Goal: Task Accomplishment & Management: Use online tool/utility

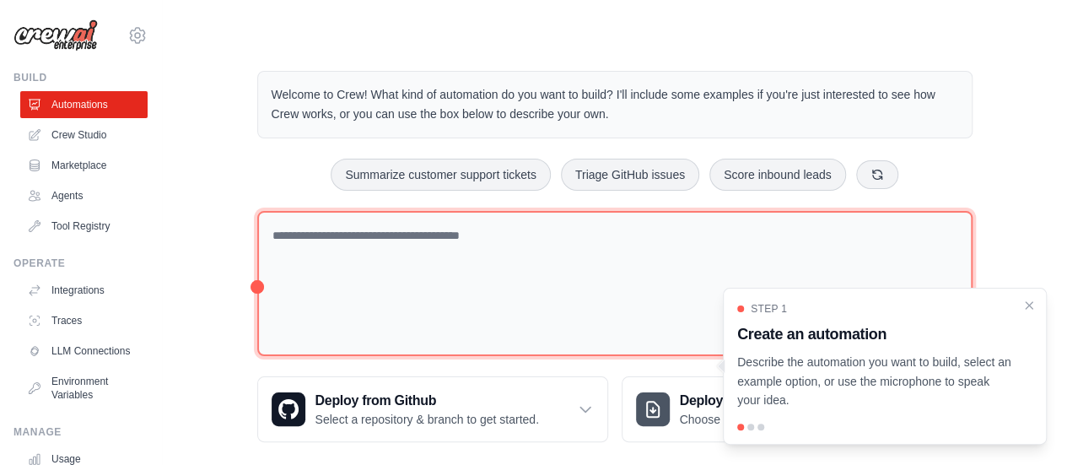
click at [293, 236] on textarea at bounding box center [614, 284] width 715 height 146
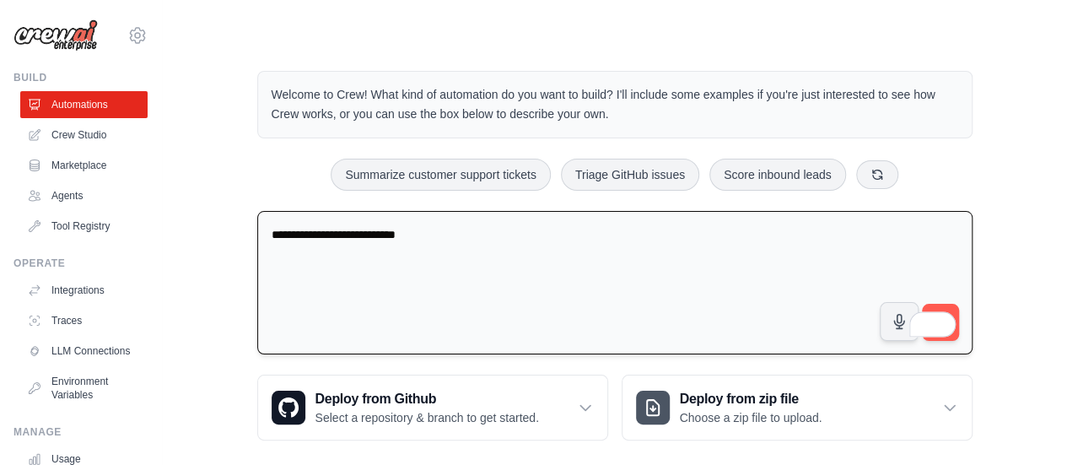
paste textarea "**********"
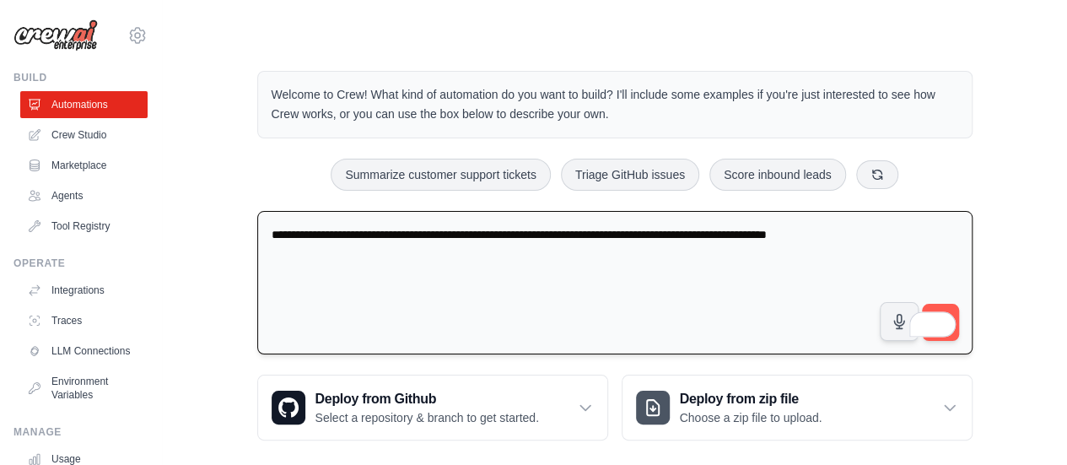
click at [797, 232] on textarea "**********" at bounding box center [614, 283] width 715 height 144
type textarea "**********"
click at [992, 313] on div "**********" at bounding box center [614, 255] width 851 height 423
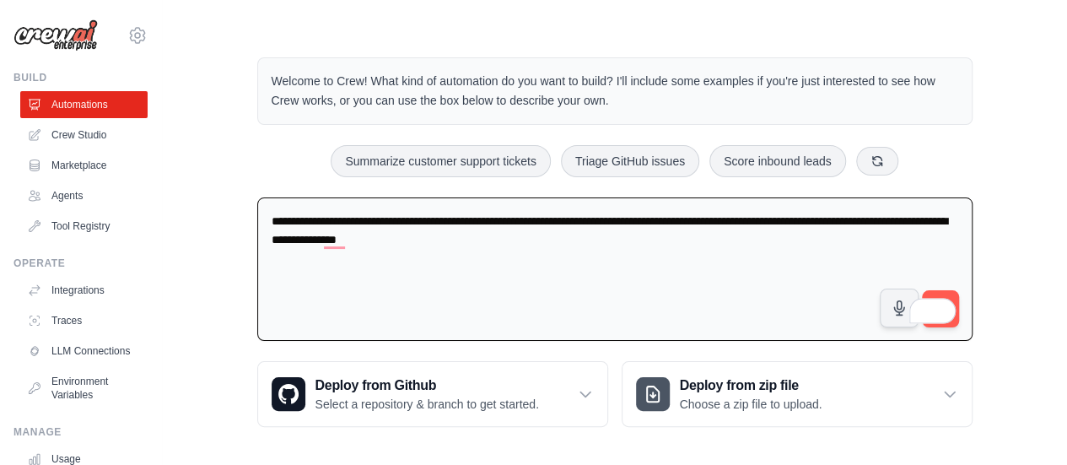
scroll to position [17, 0]
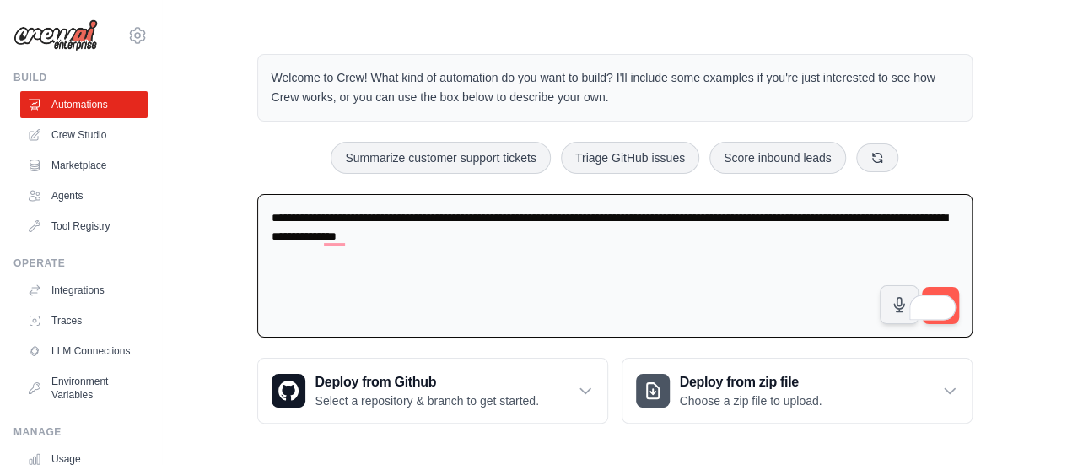
click at [943, 289] on span "1" at bounding box center [944, 304] width 24 height 31
drag, startPoint x: 931, startPoint y: 296, endPoint x: 1025, endPoint y: 288, distance: 94.8
click at [1025, 288] on div "**********" at bounding box center [614, 238] width 851 height 423
drag, startPoint x: 932, startPoint y: 299, endPoint x: 994, endPoint y: 216, distance: 103.6
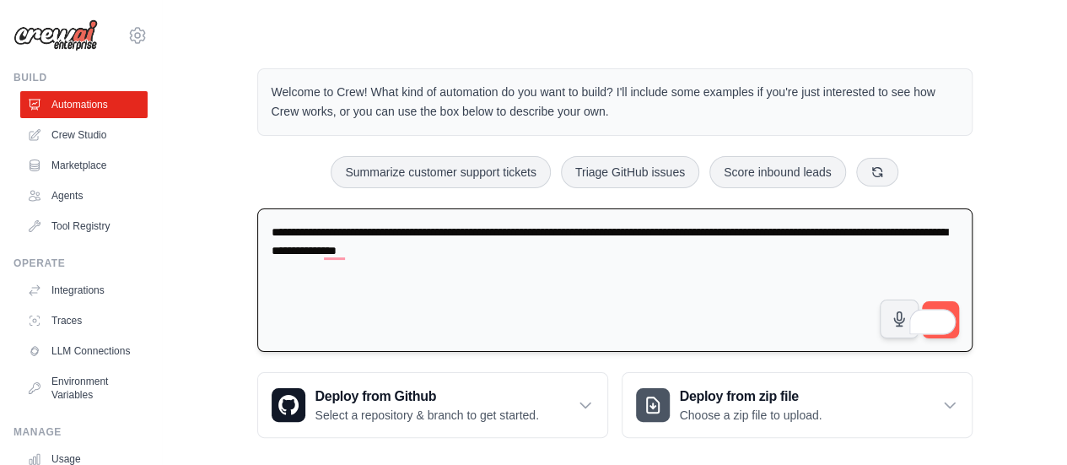
scroll to position [0, 0]
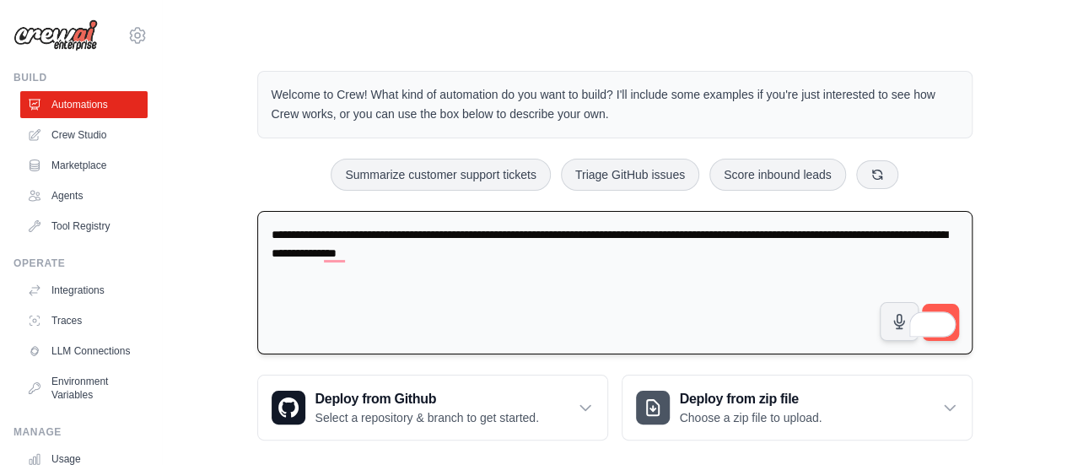
click at [685, 309] on textarea "**********" at bounding box center [614, 283] width 715 height 144
click at [944, 306] on button "submit" at bounding box center [939, 322] width 39 height 39
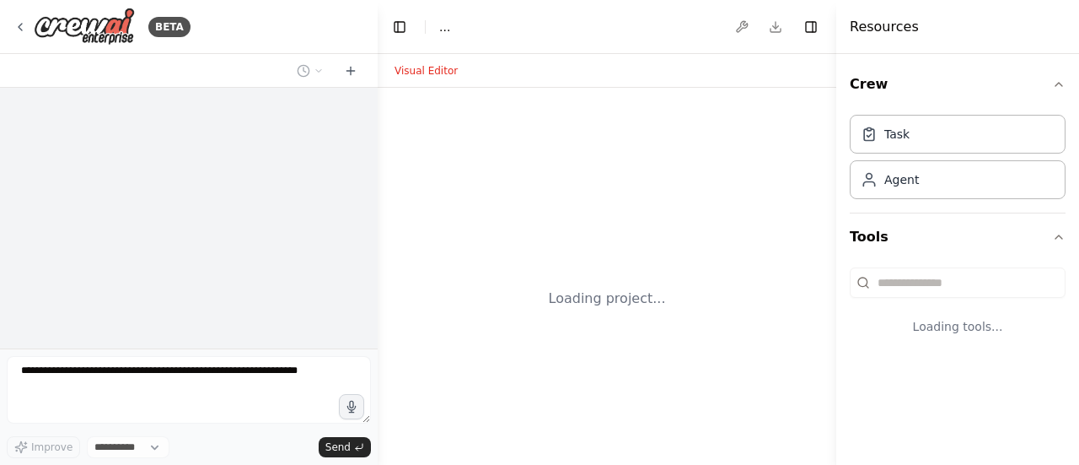
select select "****"
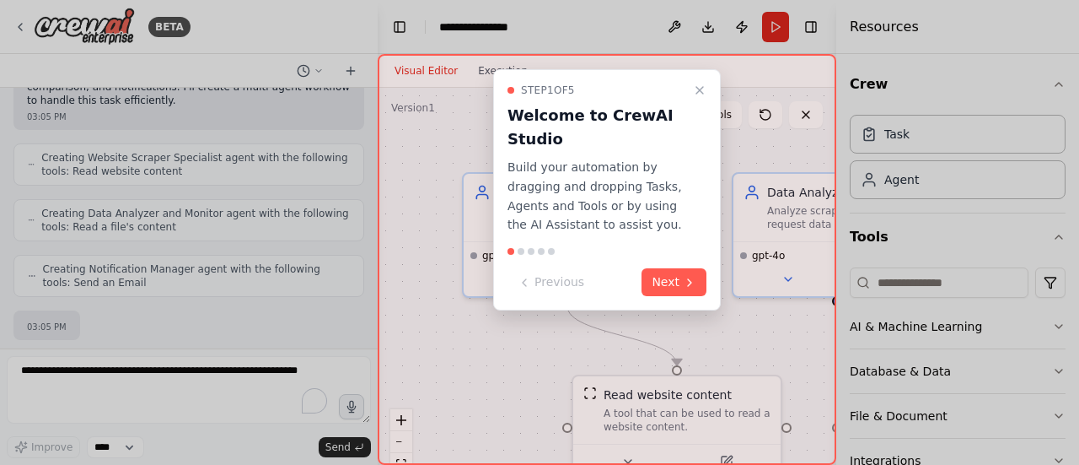
scroll to position [568, 0]
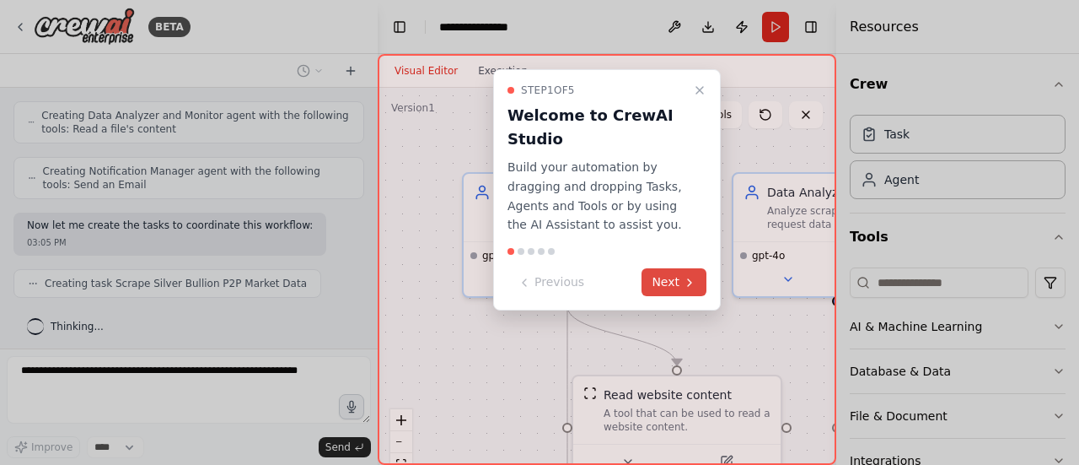
click at [675, 282] on button "Next" at bounding box center [674, 282] width 65 height 28
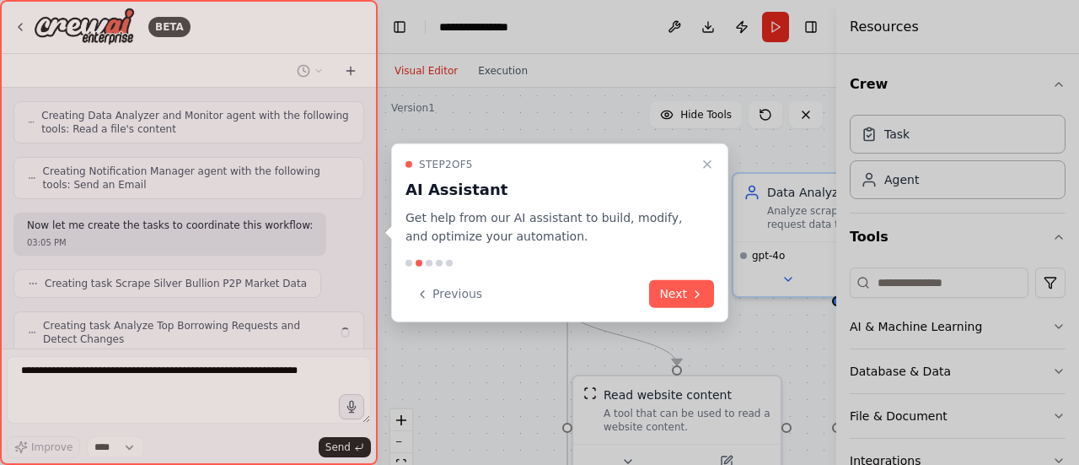
scroll to position [623, 0]
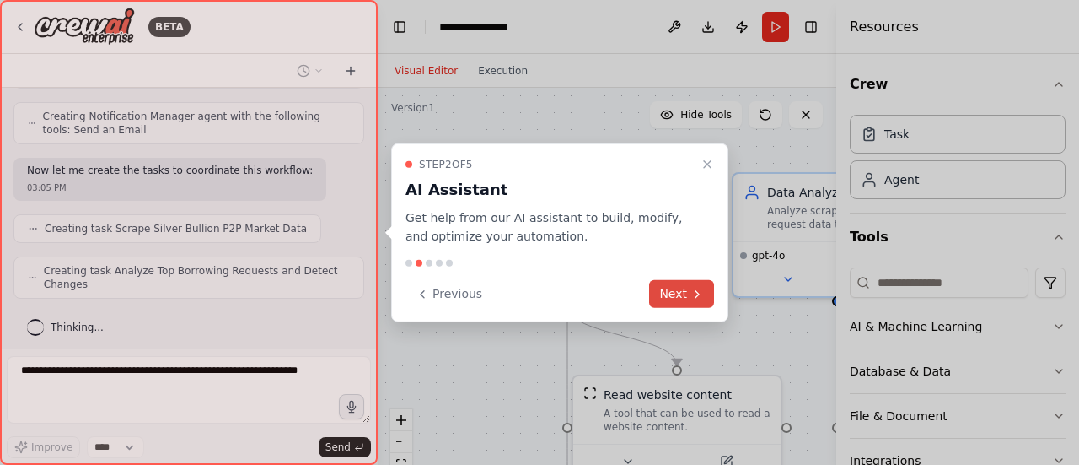
click at [671, 288] on button "Next" at bounding box center [681, 294] width 65 height 28
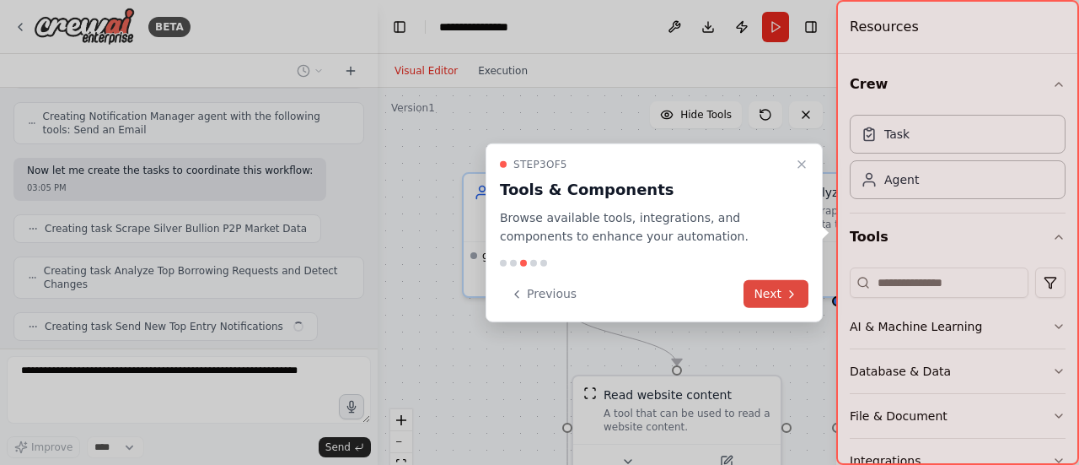
scroll to position [664, 0]
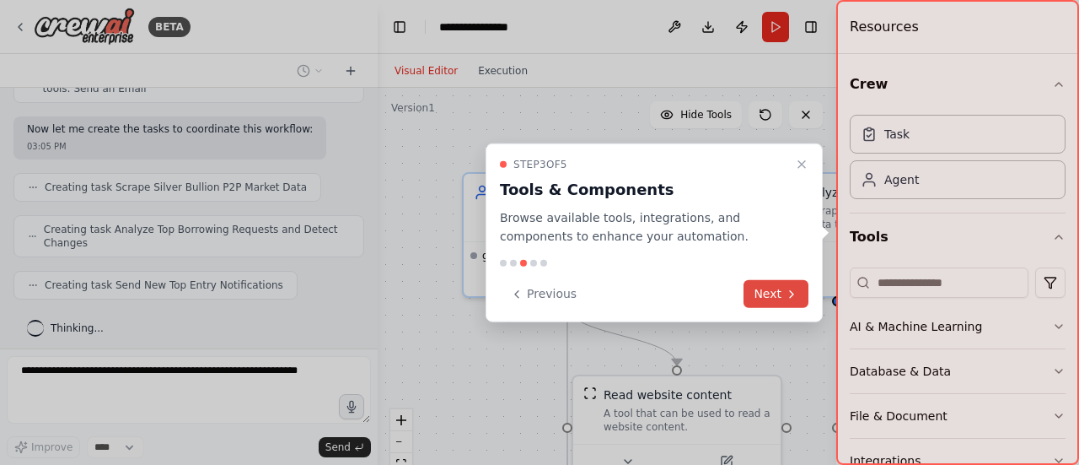
click at [762, 292] on button "Next" at bounding box center [776, 294] width 65 height 28
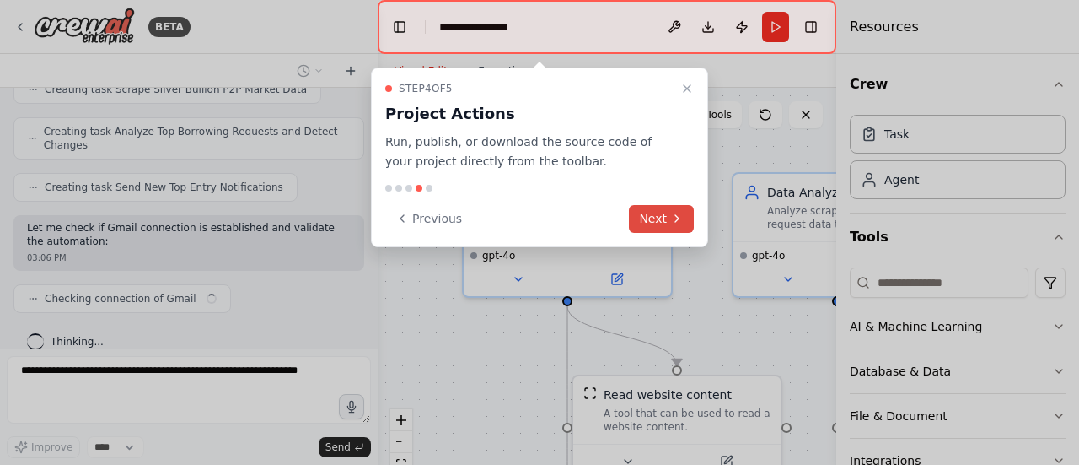
scroll to position [776, 0]
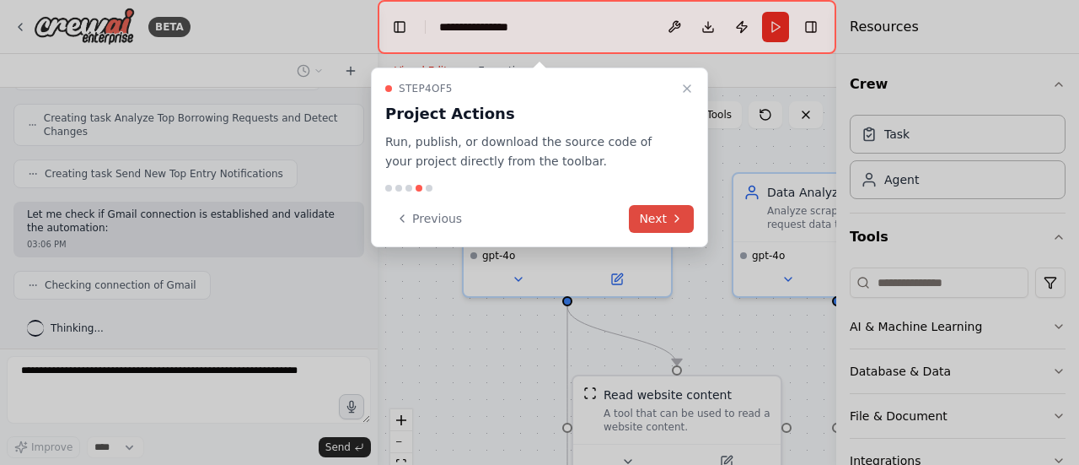
click at [652, 215] on button "Next" at bounding box center [661, 219] width 65 height 28
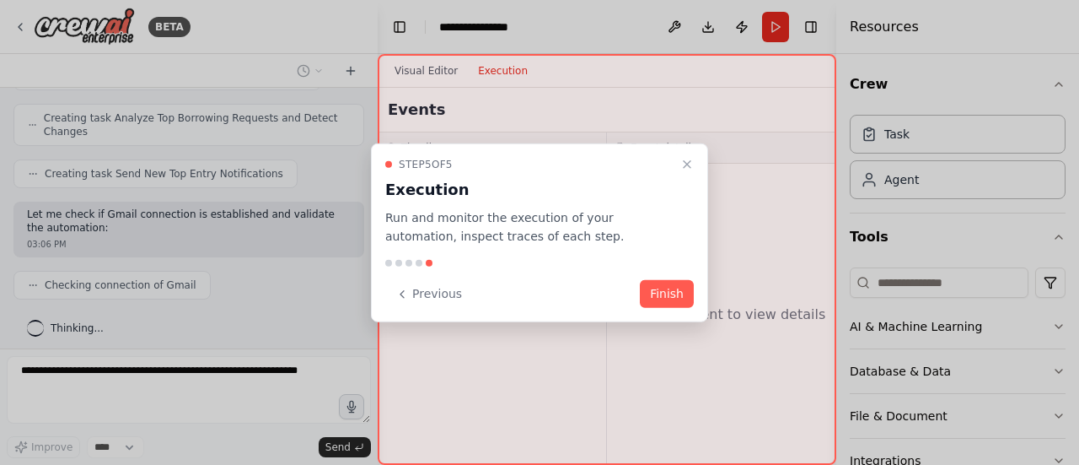
scroll to position [818, 0]
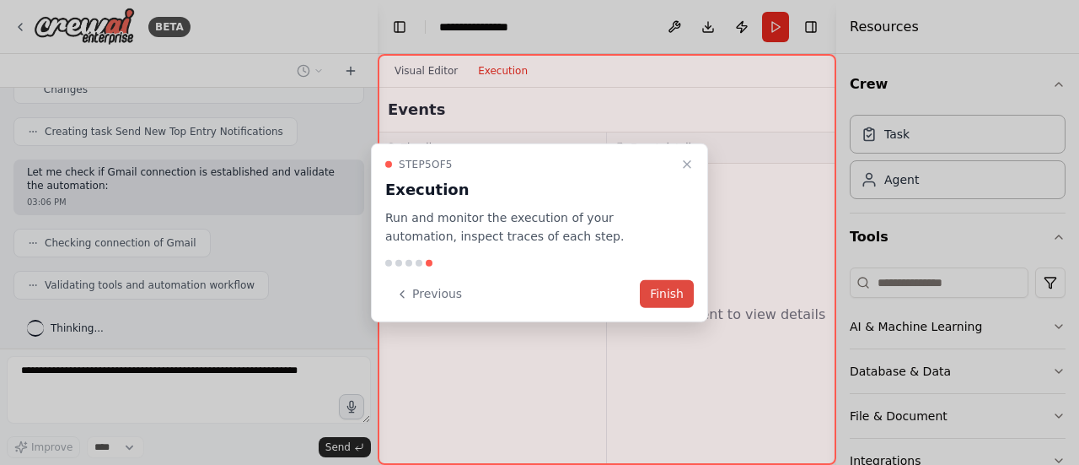
click at [656, 292] on button "Finish" at bounding box center [667, 294] width 54 height 28
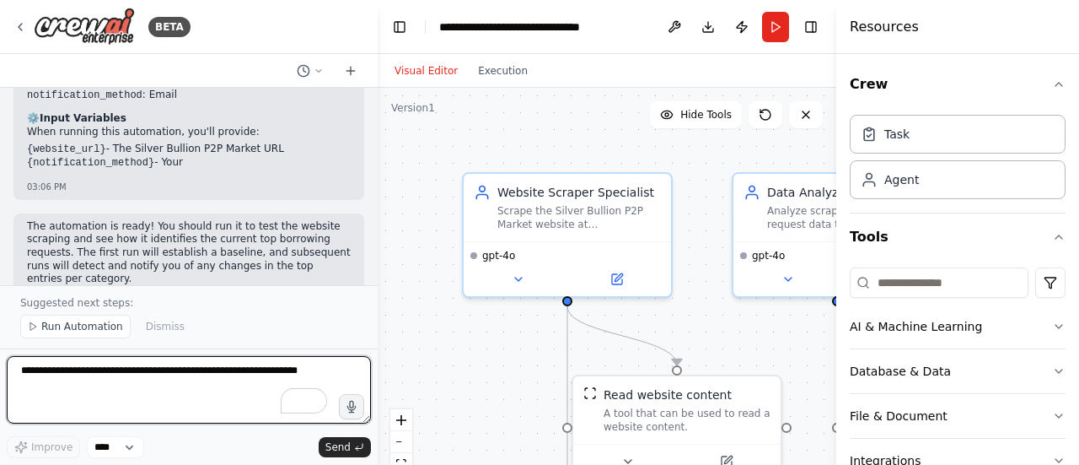
scroll to position [1418, 0]
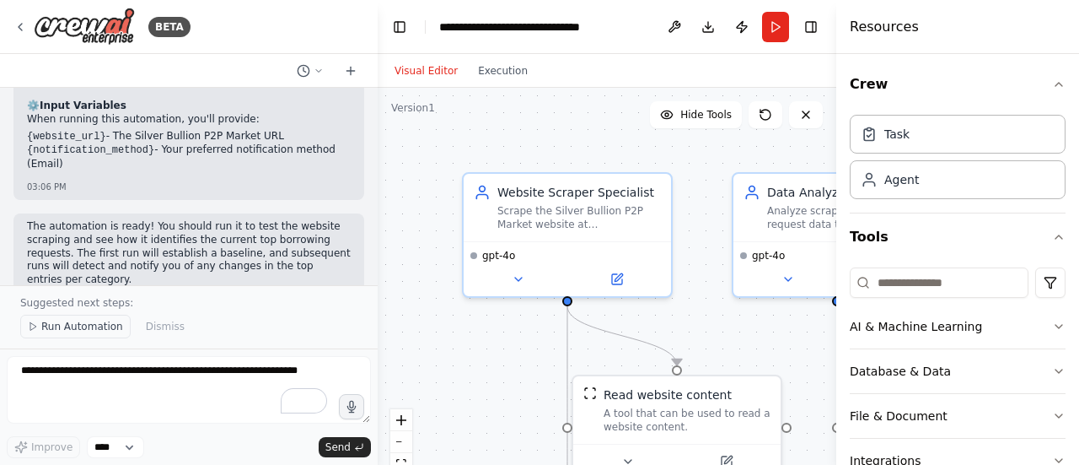
click at [79, 327] on span "Run Automation" at bounding box center [82, 326] width 82 height 13
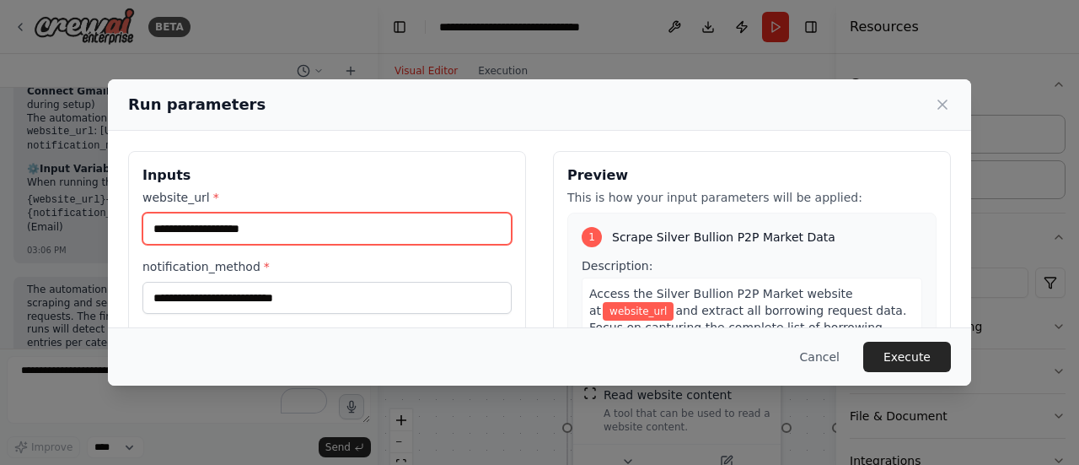
click at [270, 227] on input "website_url *" at bounding box center [327, 229] width 369 height 32
paste input "**********"
type input "**********"
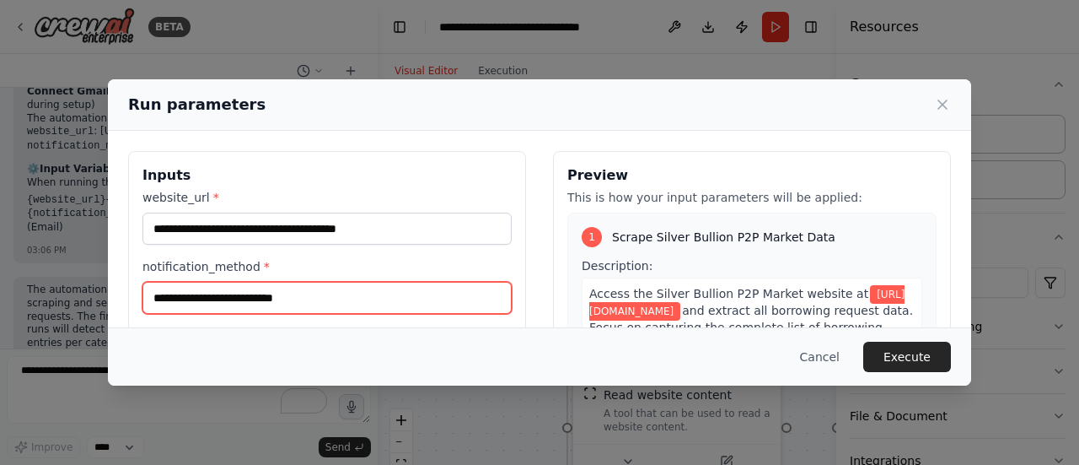
drag, startPoint x: 303, startPoint y: 299, endPoint x: 317, endPoint y: 298, distance: 14.4
click at [303, 299] on input "notification_method *" at bounding box center [327, 298] width 369 height 32
type input "*****"
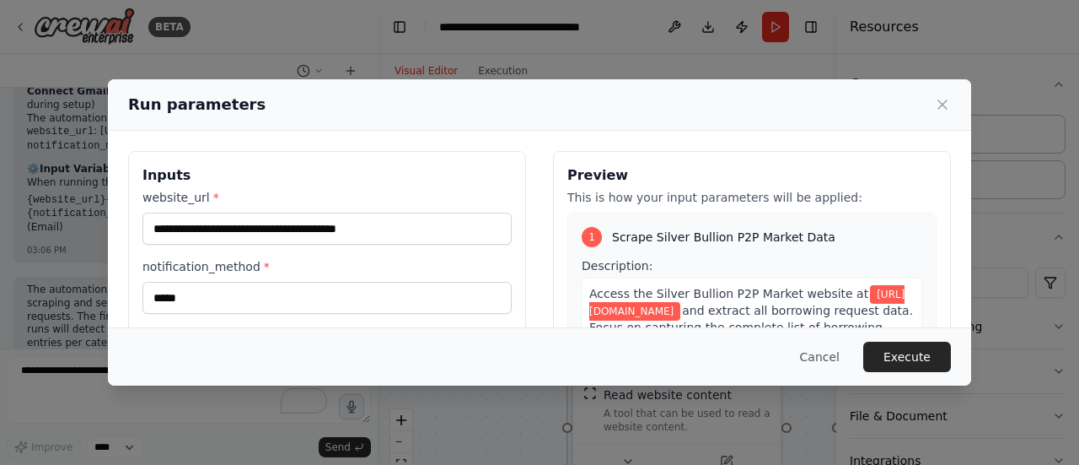
click at [479, 261] on label "notification_method *" at bounding box center [327, 266] width 369 height 17
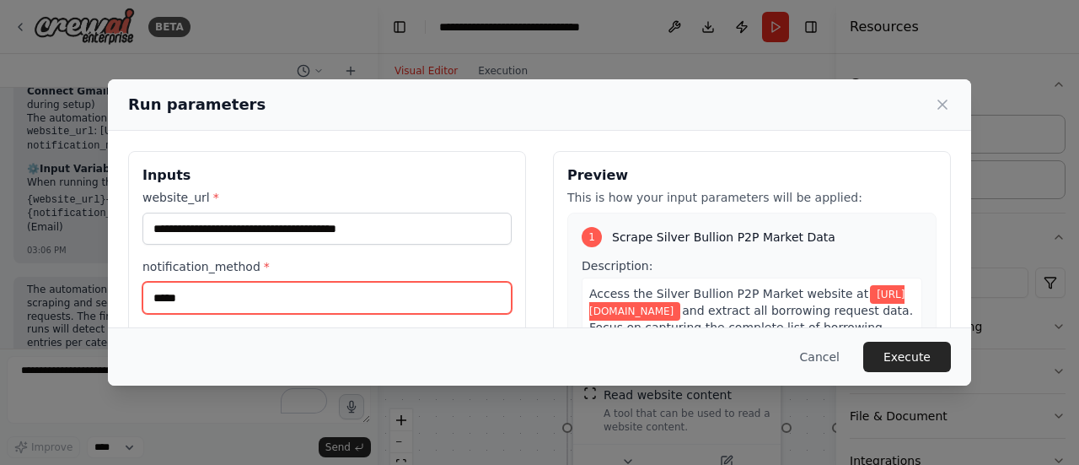
click at [479, 282] on input "*****" at bounding box center [327, 298] width 369 height 32
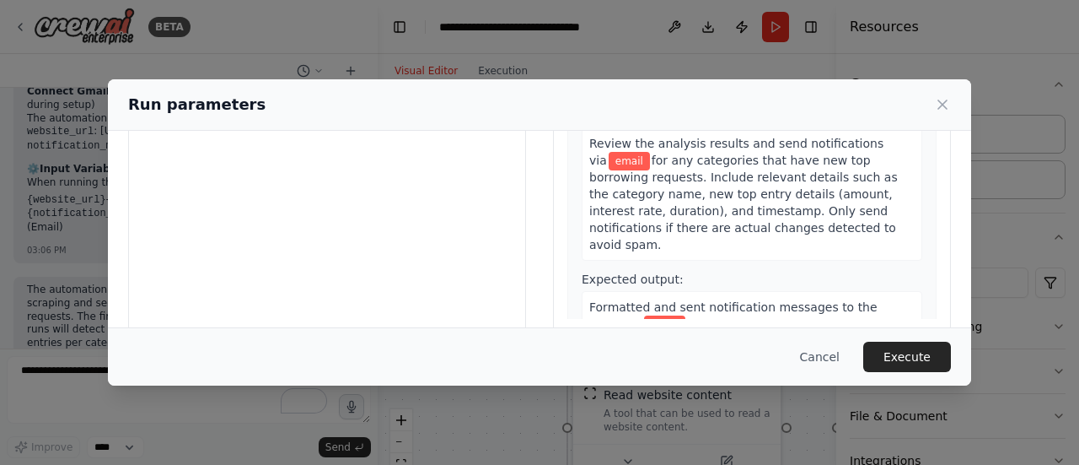
scroll to position [241, 0]
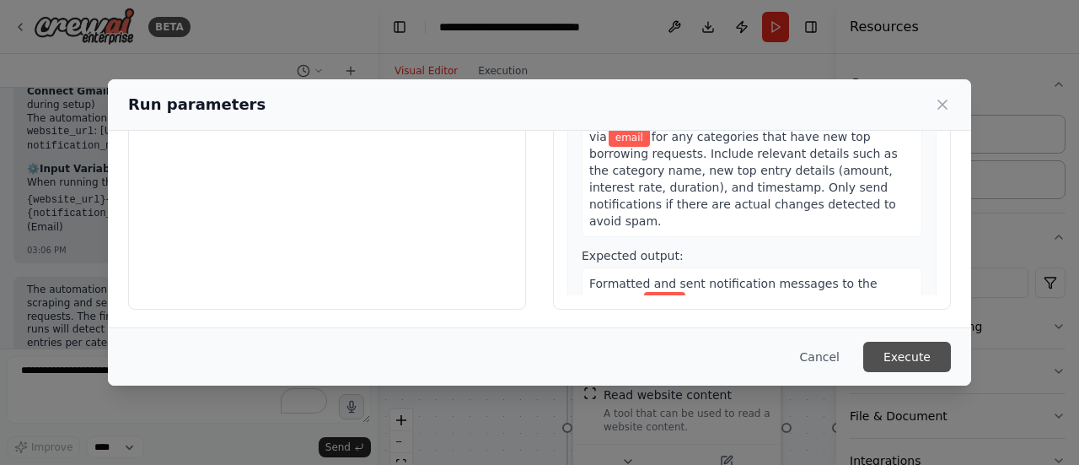
click at [890, 355] on button "Execute" at bounding box center [907, 357] width 88 height 30
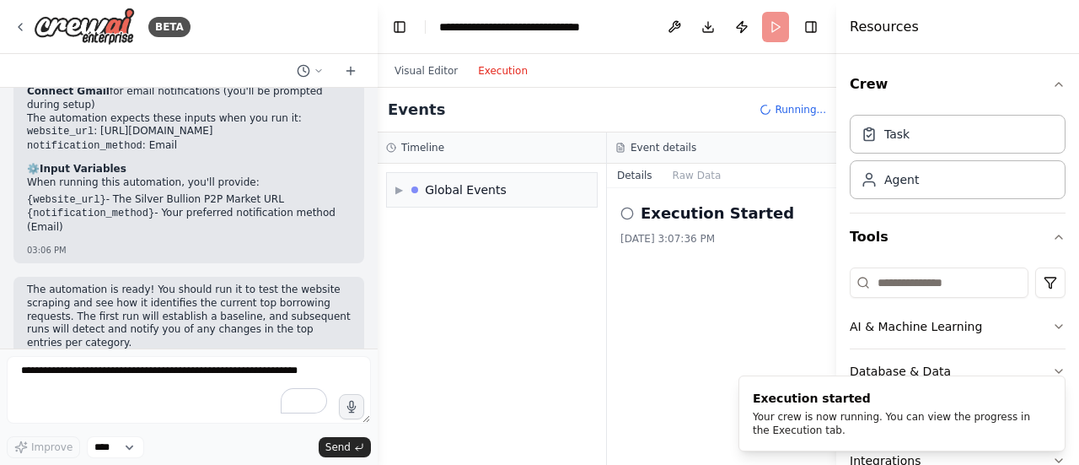
click at [498, 78] on button "Execution" at bounding box center [503, 71] width 70 height 20
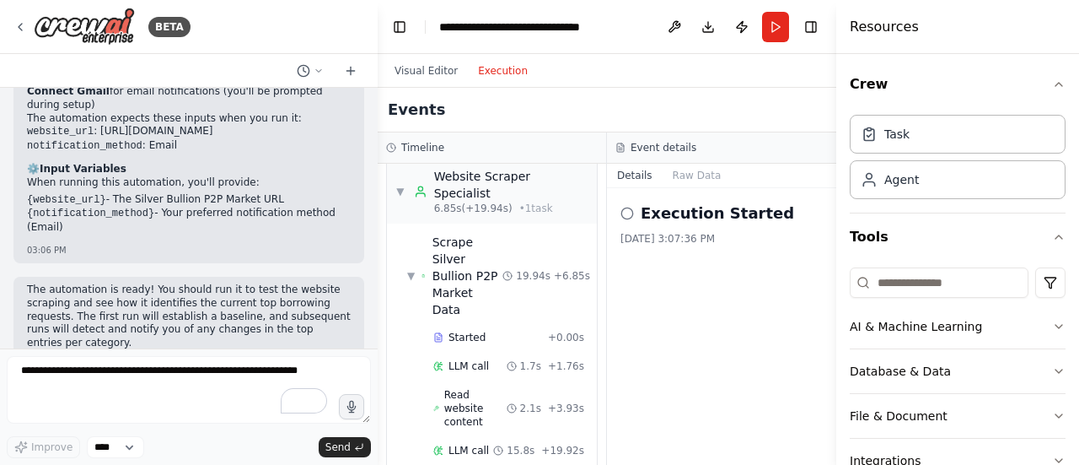
scroll to position [0, 0]
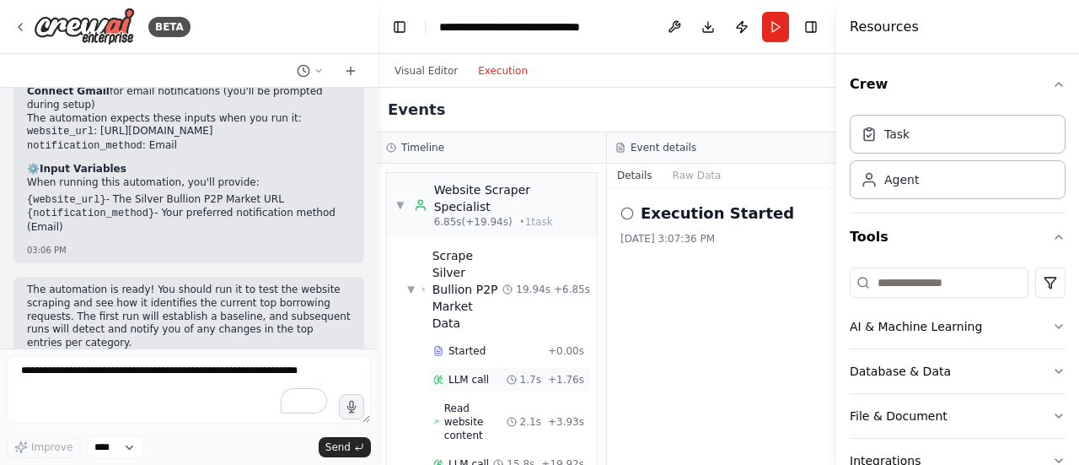
click at [470, 373] on span "LLM call" at bounding box center [469, 379] width 40 height 13
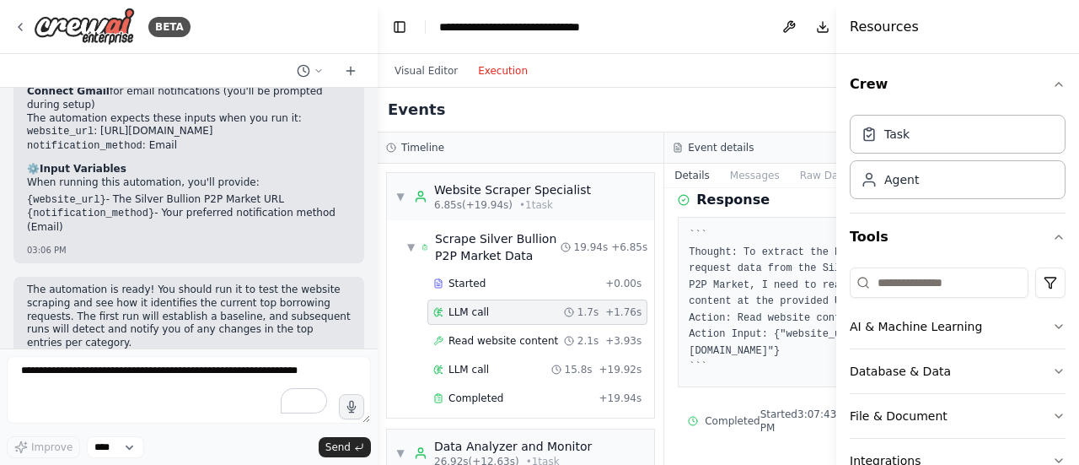
scroll to position [113, 0]
click at [482, 347] on span "Read website content" at bounding box center [504, 340] width 110 height 13
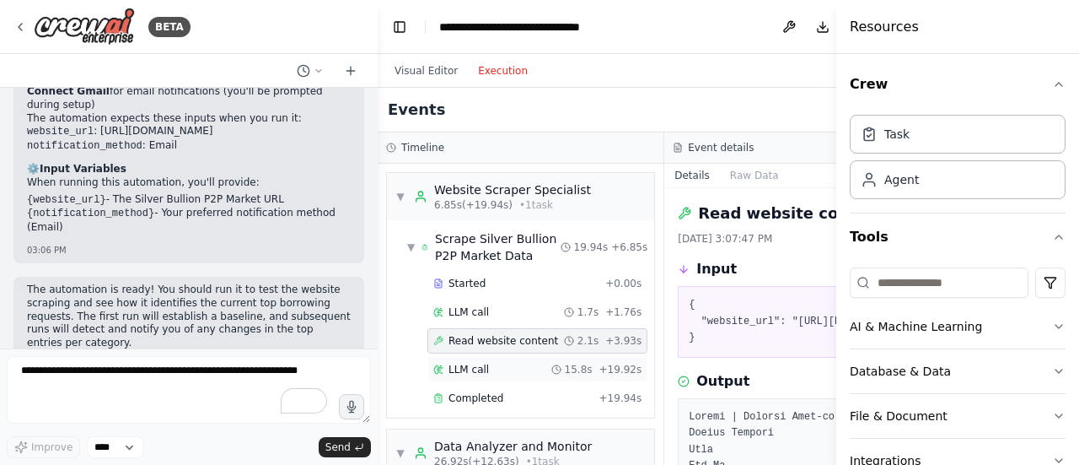
click at [471, 376] on span "LLM call" at bounding box center [469, 369] width 40 height 13
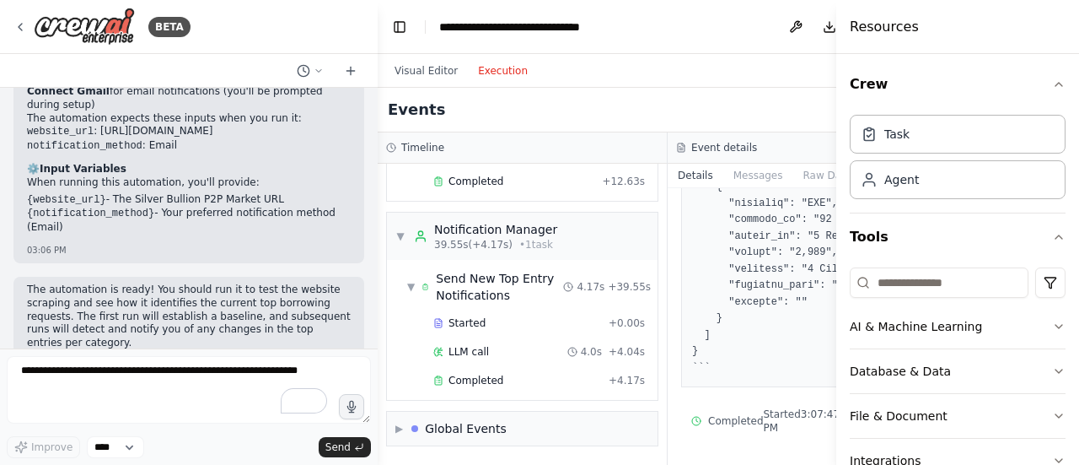
scroll to position [560, 0]
click at [471, 336] on div "Started + 0.00s" at bounding box center [539, 322] width 223 height 25
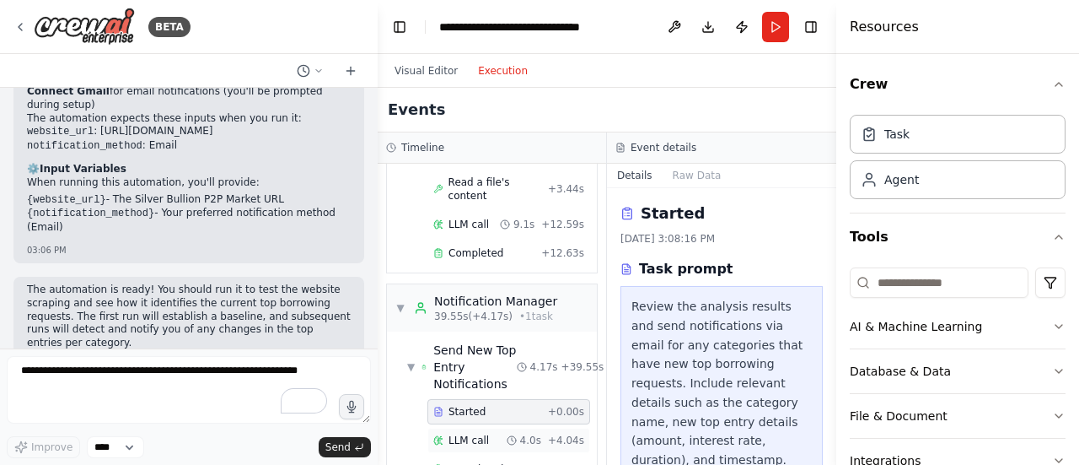
click at [466, 433] on span "LLM call" at bounding box center [469, 439] width 40 height 13
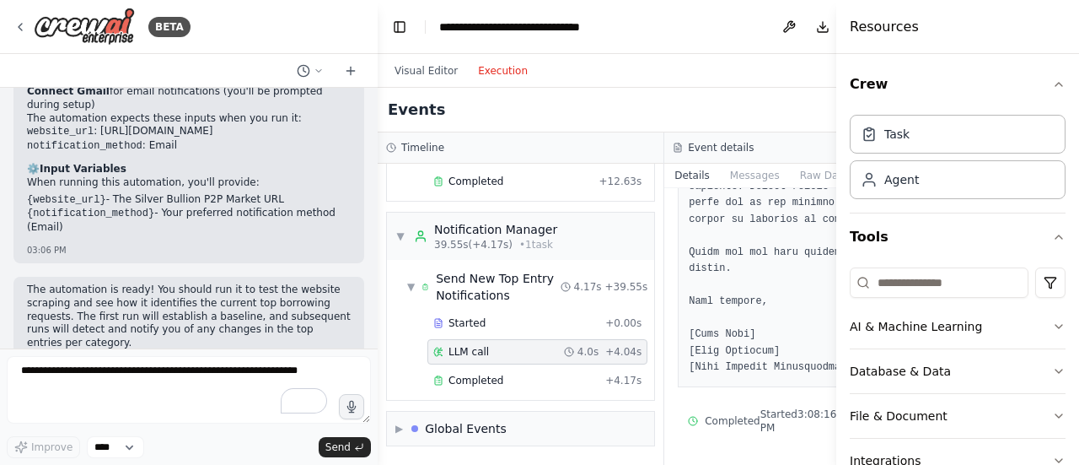
scroll to position [952, 0]
click at [481, 379] on span "Completed" at bounding box center [476, 380] width 55 height 13
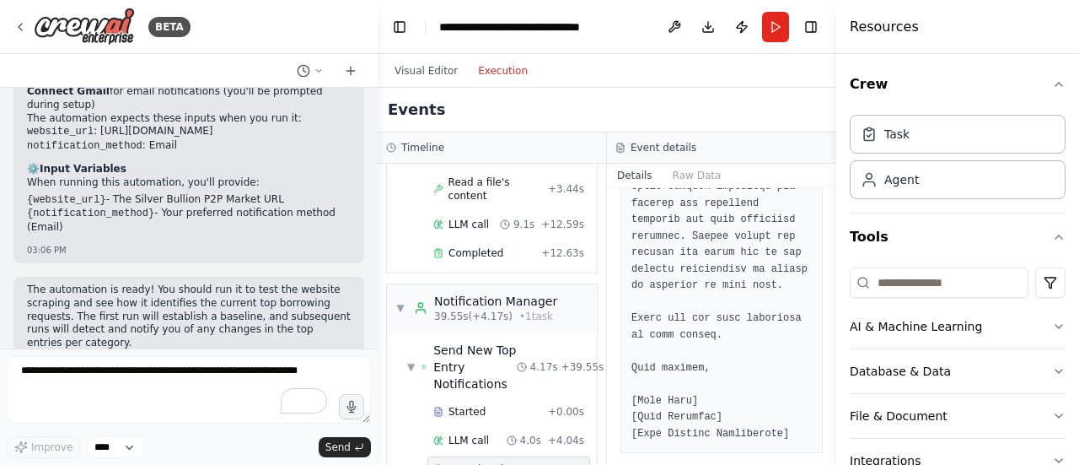
scroll to position [888, 0]
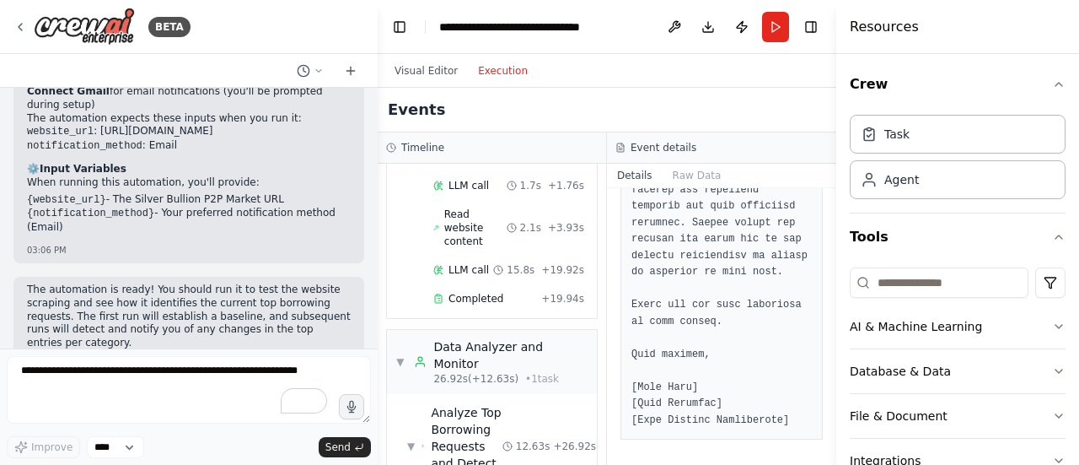
scroll to position [0, 0]
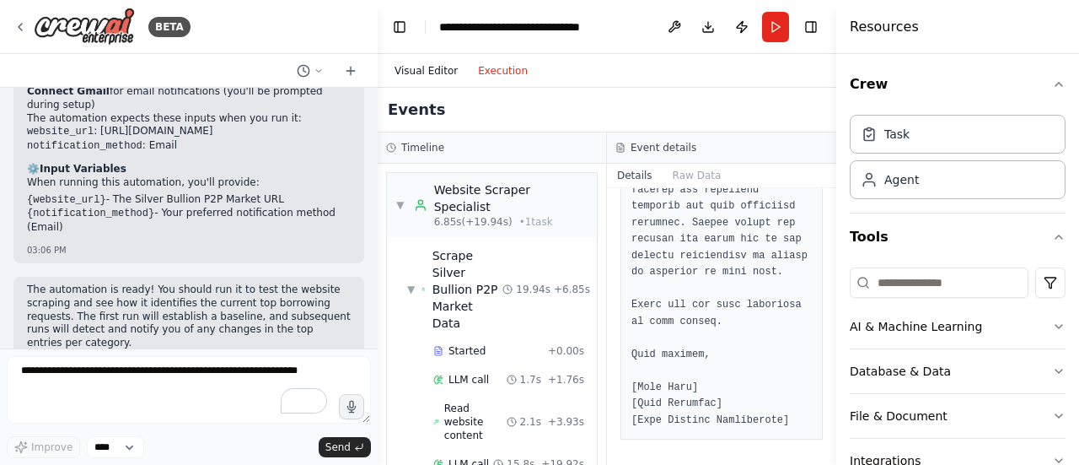
click at [433, 73] on button "Visual Editor" at bounding box center [426, 71] width 83 height 20
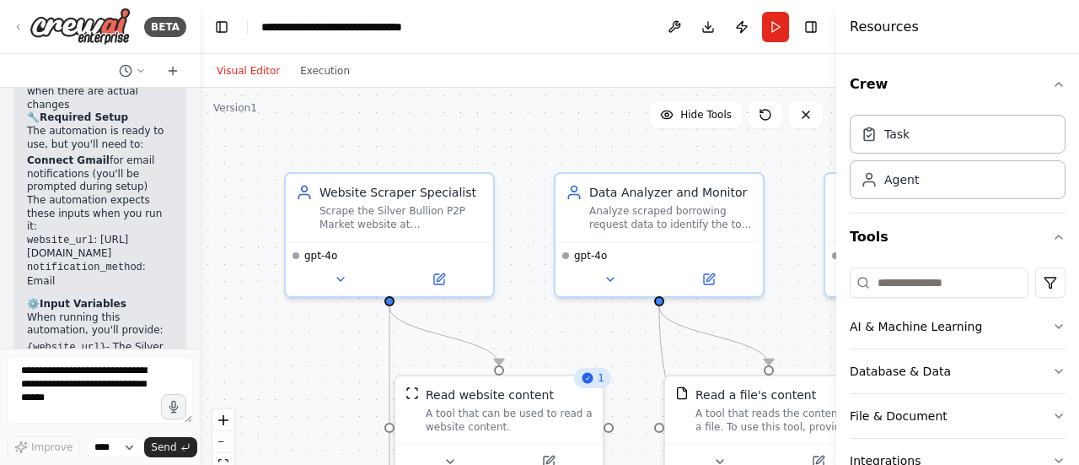
scroll to position [1988, 0]
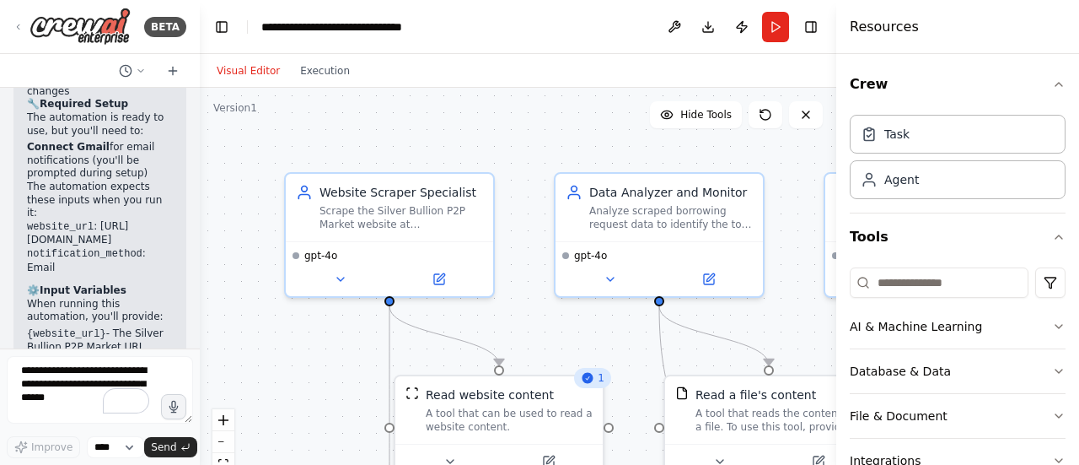
drag, startPoint x: 373, startPoint y: 202, endPoint x: 200, endPoint y: 191, distance: 173.3
click at [200, 191] on div "BETA I want to scrape the website https://www.silverbullion.com.sg/P2P-Market a…" at bounding box center [539, 232] width 1079 height 465
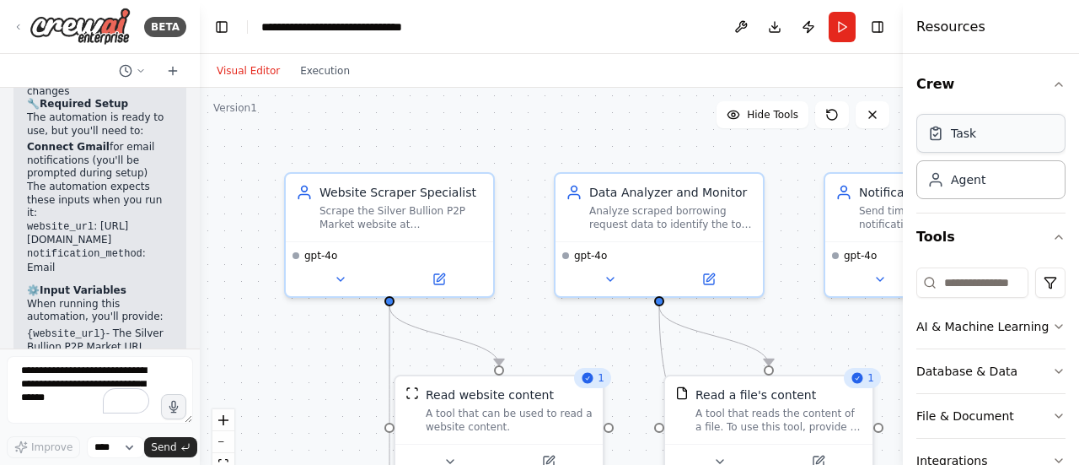
drag, startPoint x: 839, startPoint y: 157, endPoint x: 998, endPoint y: 146, distance: 159.8
click at [1009, 146] on div "Resources Crew Task Agent Tools AI & Machine Learning Database & Data File & Do…" at bounding box center [991, 232] width 176 height 465
click at [764, 125] on button "Hide Tools" at bounding box center [763, 114] width 92 height 27
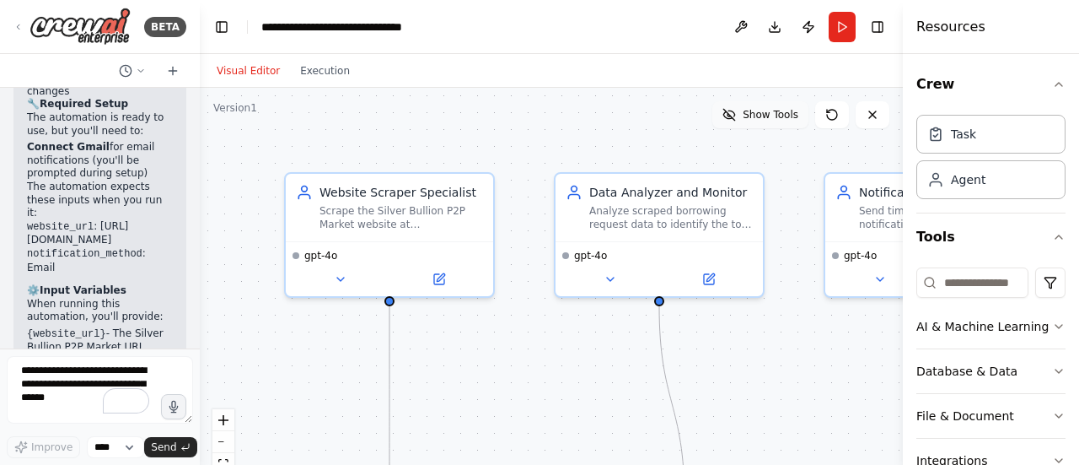
click at [769, 117] on span "Show Tools" at bounding box center [771, 114] width 56 height 13
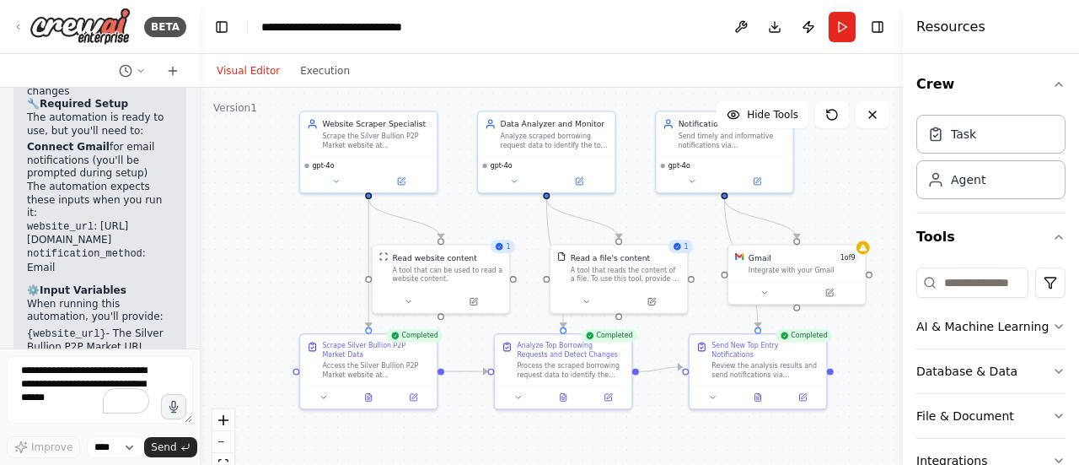
drag, startPoint x: 298, startPoint y: 262, endPoint x: 267, endPoint y: 243, distance: 36.0
click at [267, 243] on div ".deletable-edge-delete-btn { width: 20px; height: 20px; border: 0px solid #ffff…" at bounding box center [551, 299] width 703 height 422
click at [776, 296] on div at bounding box center [797, 289] width 137 height 23
click at [858, 261] on div "Gmail 1 of 9 Integrate with your Gmail" at bounding box center [809, 261] width 110 height 22
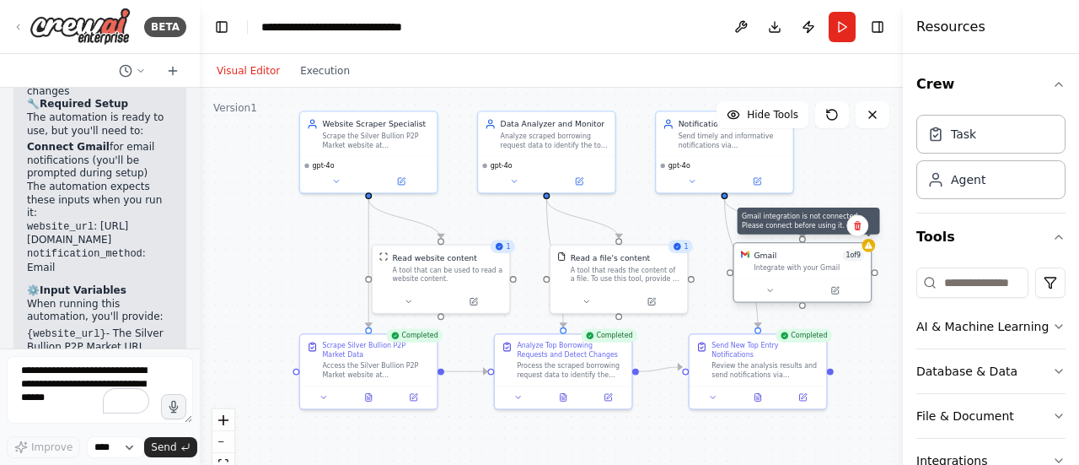
click at [873, 250] on div at bounding box center [868, 245] width 13 height 13
click at [800, 264] on div "Integrate with your Gmail" at bounding box center [809, 267] width 110 height 9
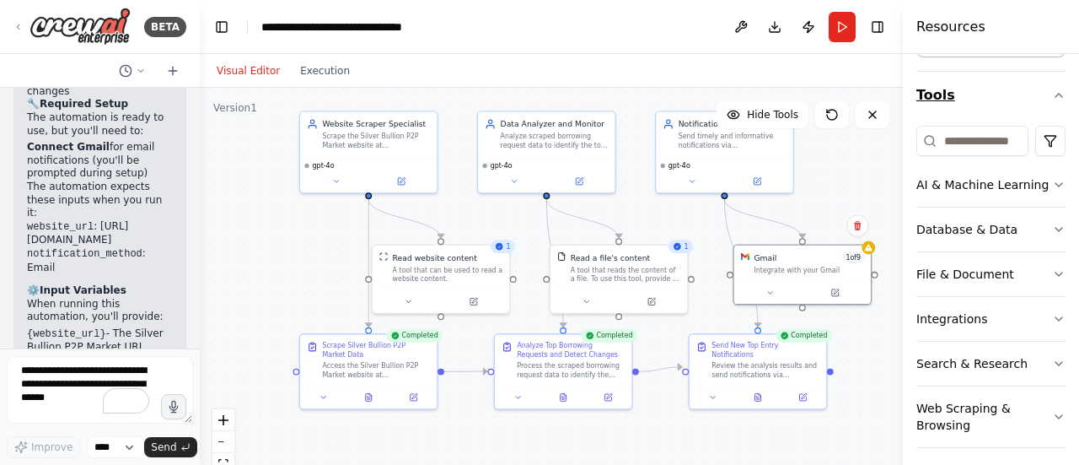
scroll to position [148, 0]
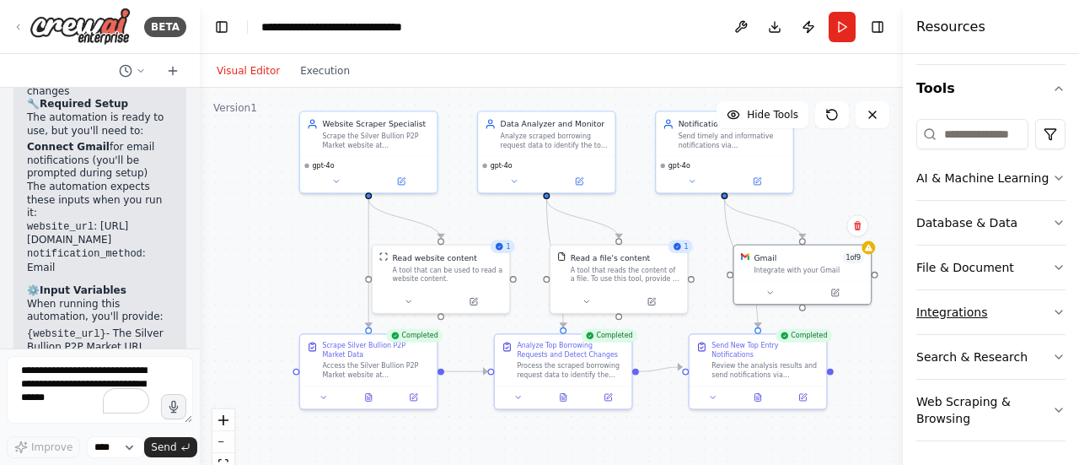
click at [959, 306] on button "Integrations" at bounding box center [991, 312] width 149 height 44
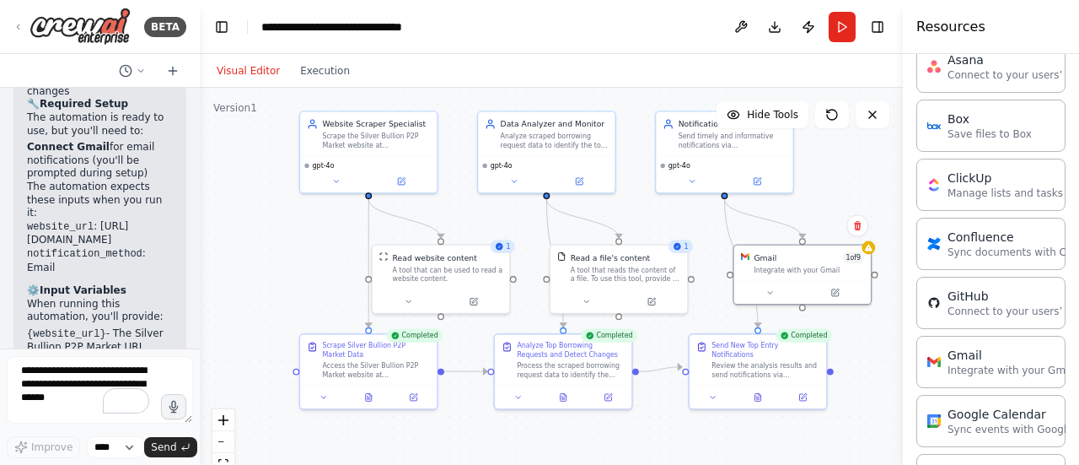
scroll to position [486, 0]
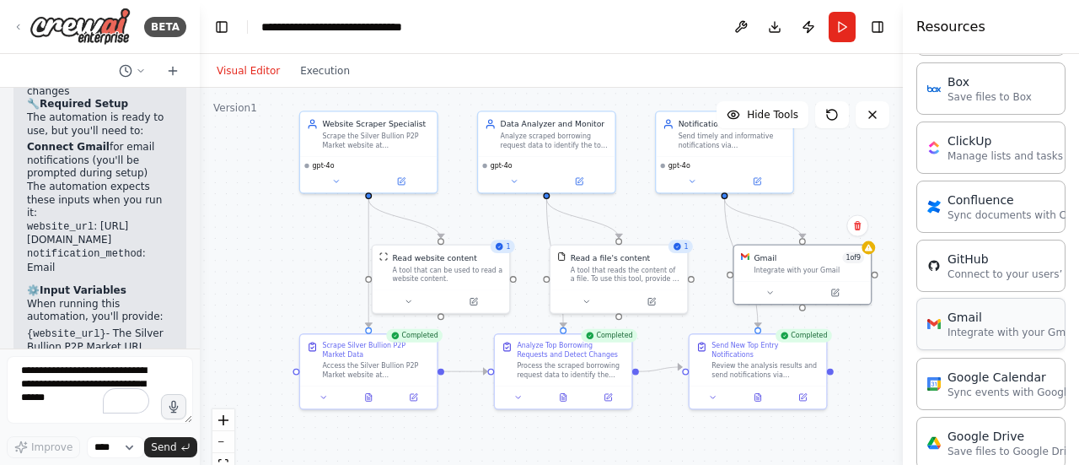
click at [956, 318] on div "Gmail" at bounding box center [1013, 317] width 130 height 17
click at [983, 325] on p "Integrate with your Gmail" at bounding box center [1013, 331] width 130 height 13
drag, startPoint x: 983, startPoint y: 323, endPoint x: 1015, endPoint y: 321, distance: 32.1
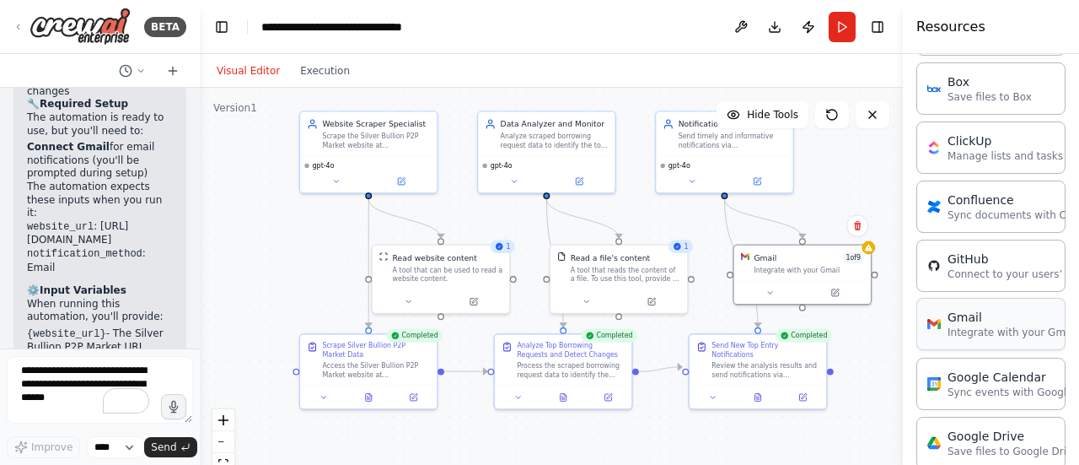
click at [1015, 325] on p "Integrate with your Gmail" at bounding box center [1013, 331] width 130 height 13
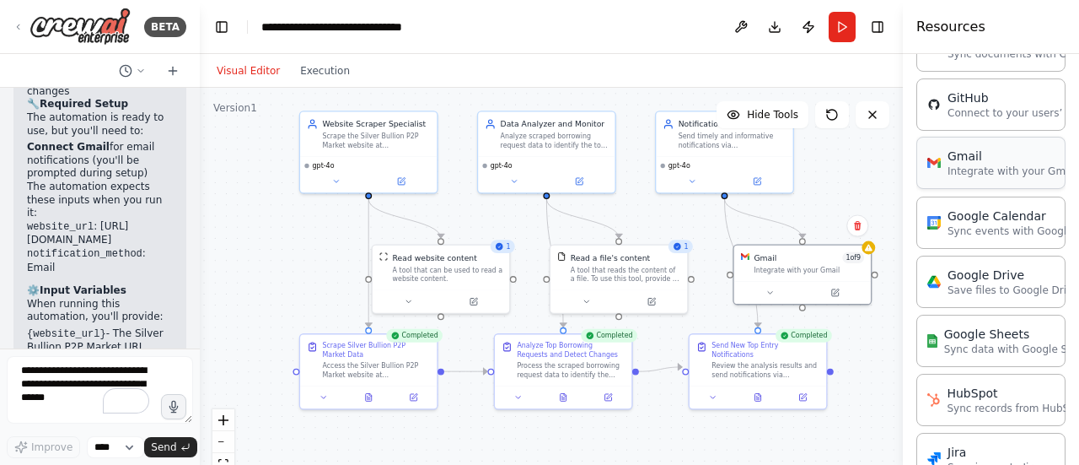
scroll to position [739, 0]
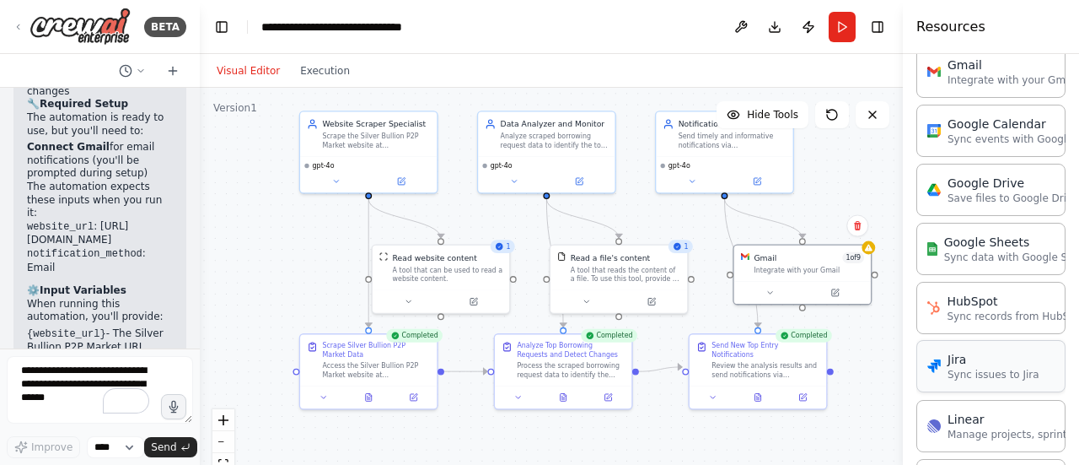
click at [987, 358] on div "Jira" at bounding box center [994, 359] width 92 height 17
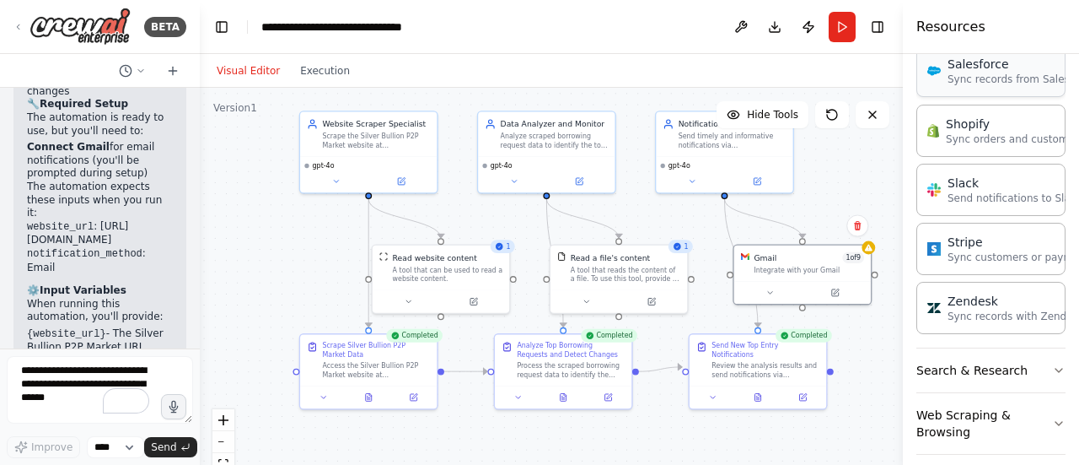
scroll to position [1331, 0]
click at [975, 404] on button "Web Scraping & Browsing" at bounding box center [991, 421] width 149 height 61
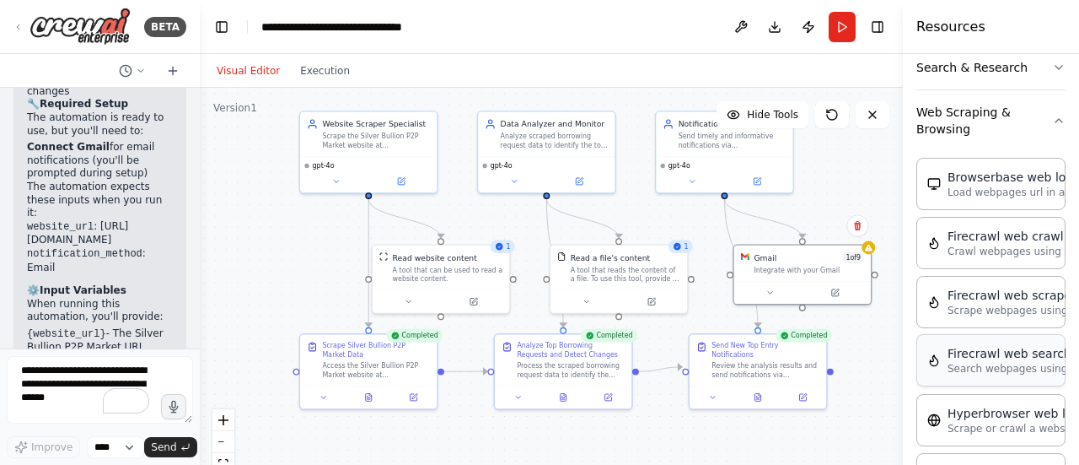
scroll to position [1668, 0]
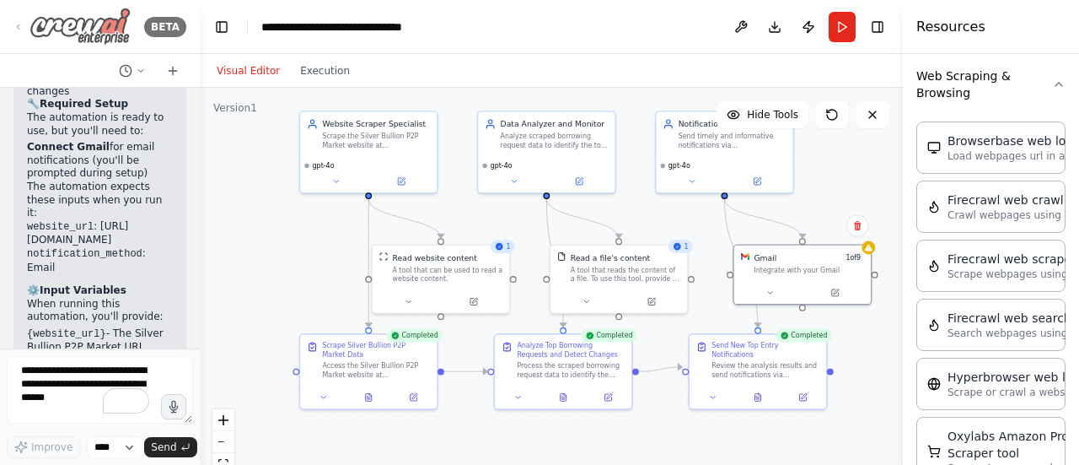
click at [67, 22] on img at bounding box center [80, 27] width 101 height 38
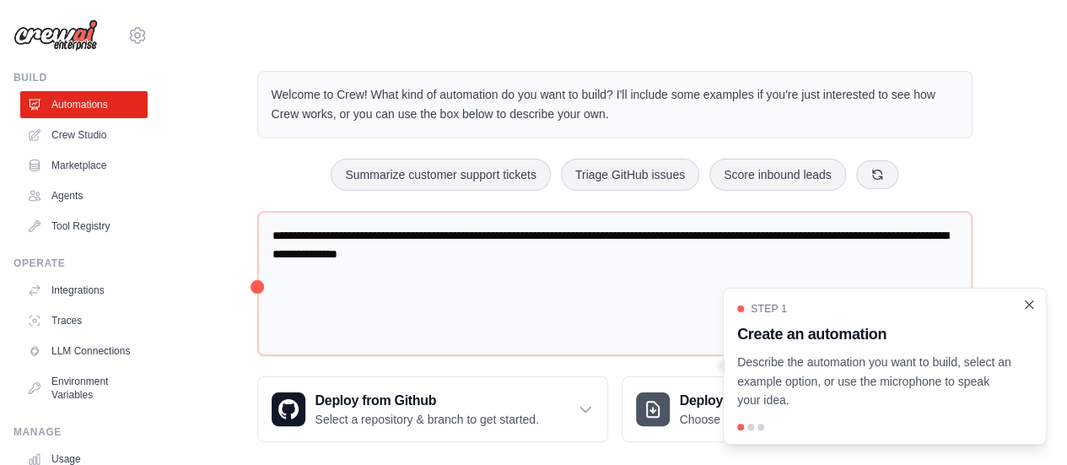
click at [1025, 304] on icon "Close walkthrough" at bounding box center [1028, 304] width 15 height 15
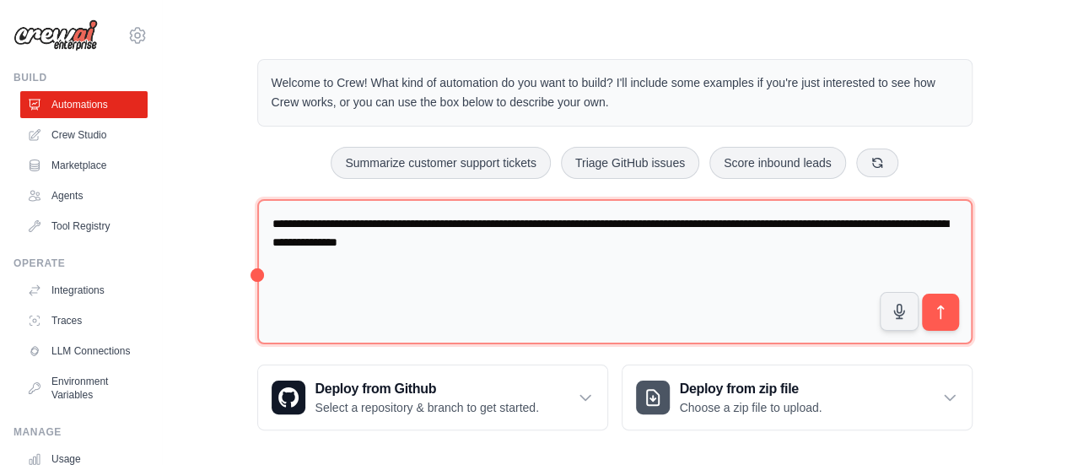
scroll to position [19, 0]
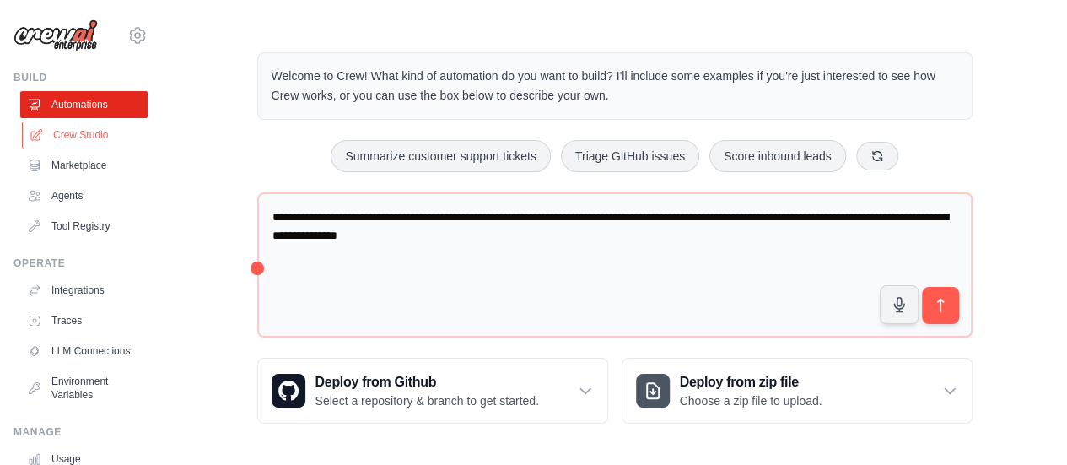
click at [67, 135] on link "Crew Studio" at bounding box center [85, 134] width 127 height 27
